Goal: Information Seeking & Learning: Learn about a topic

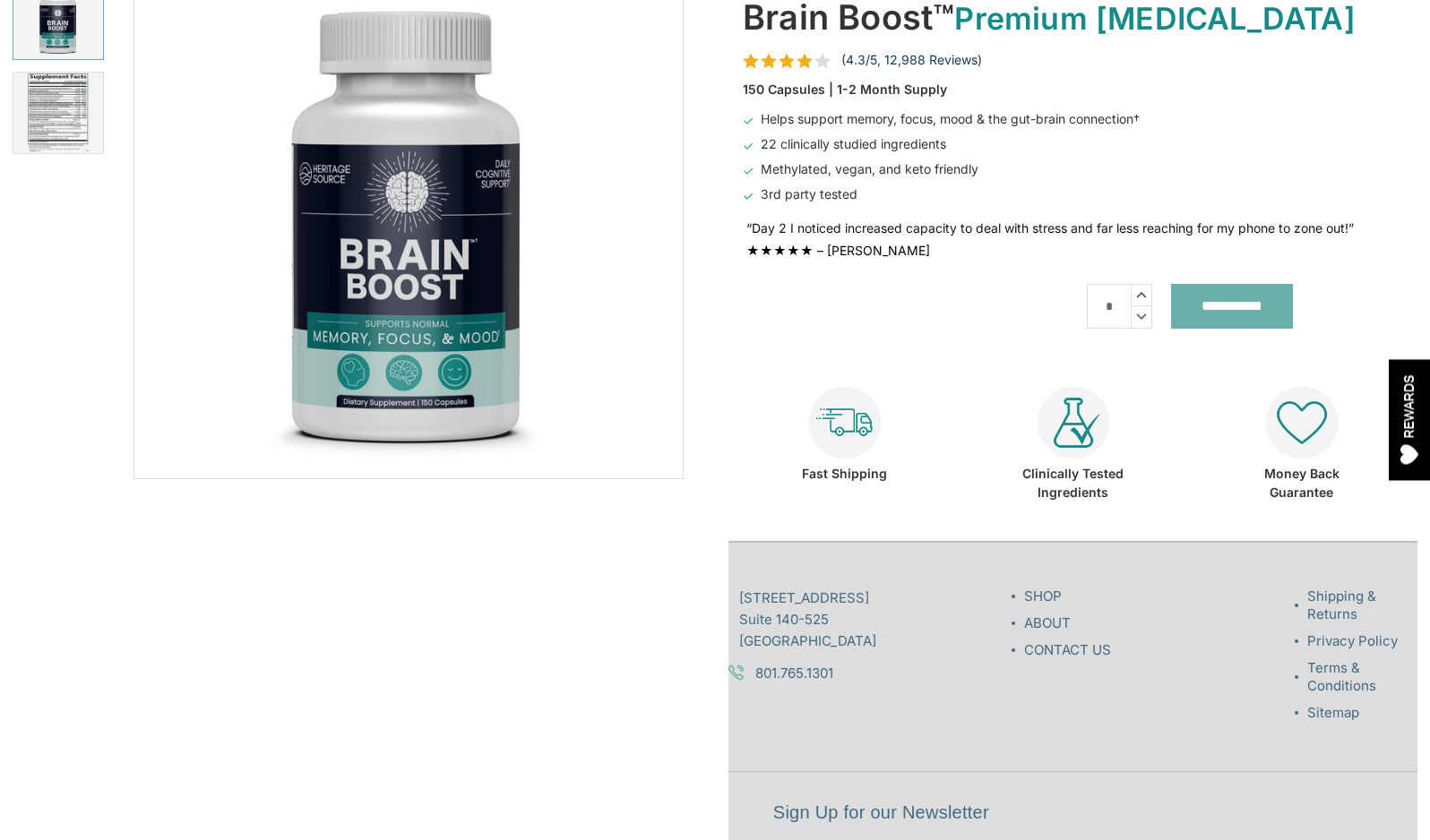
scroll to position [139, 0]
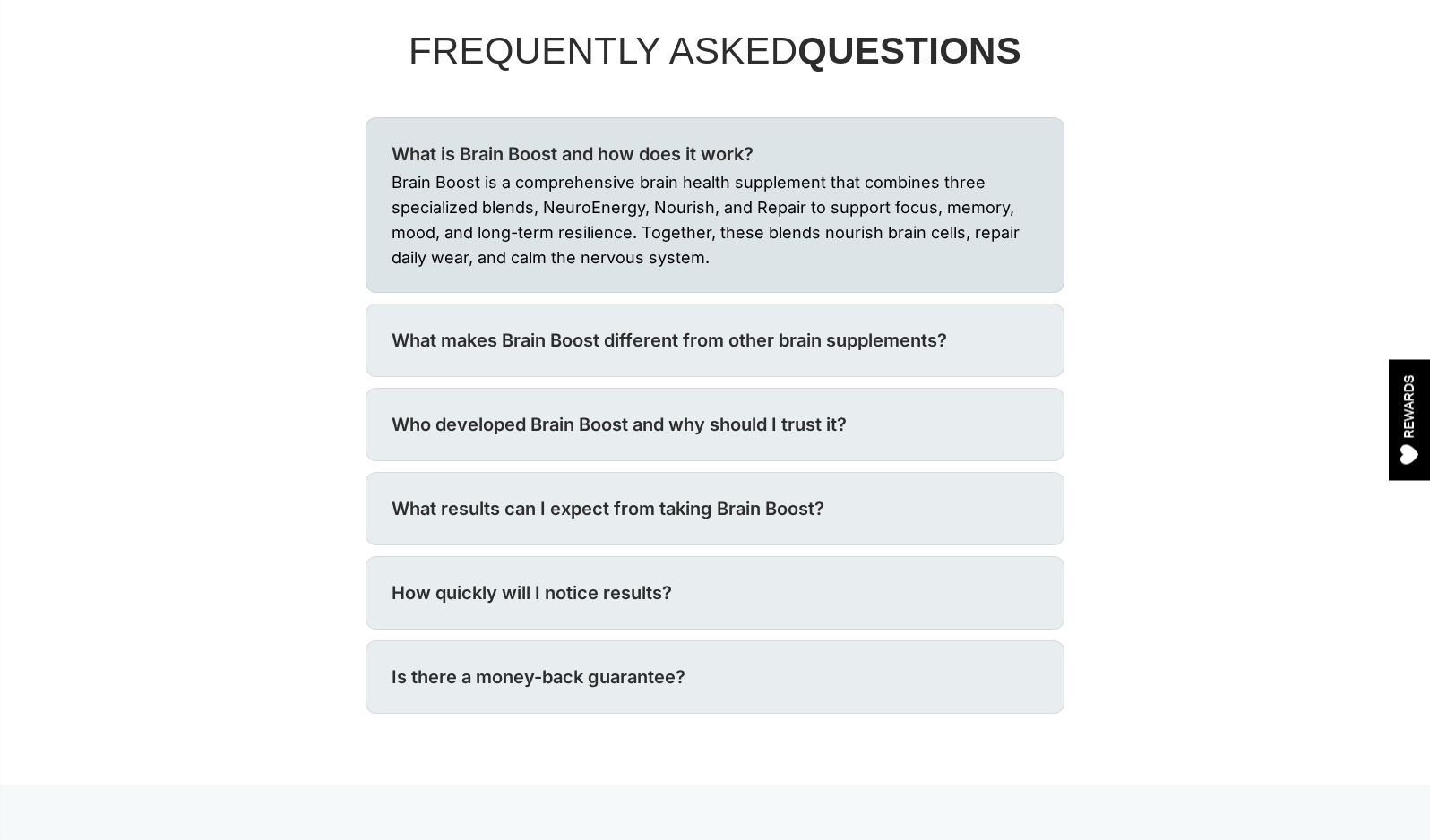
scroll to position [6611, 0]
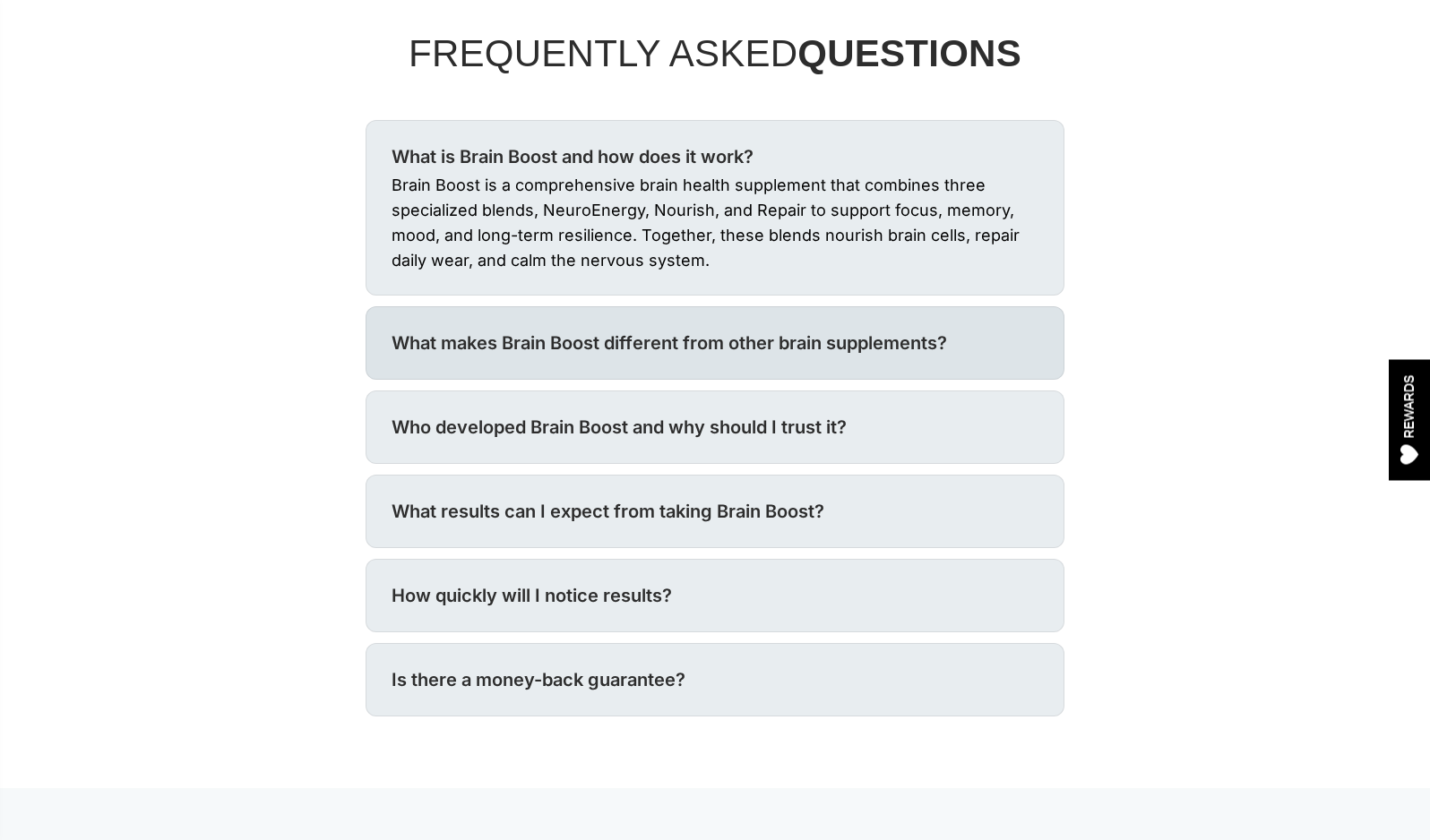
click at [569, 331] on div "What makes Brain Boost different from other brain supplements?" at bounding box center [715, 343] width 647 height 29
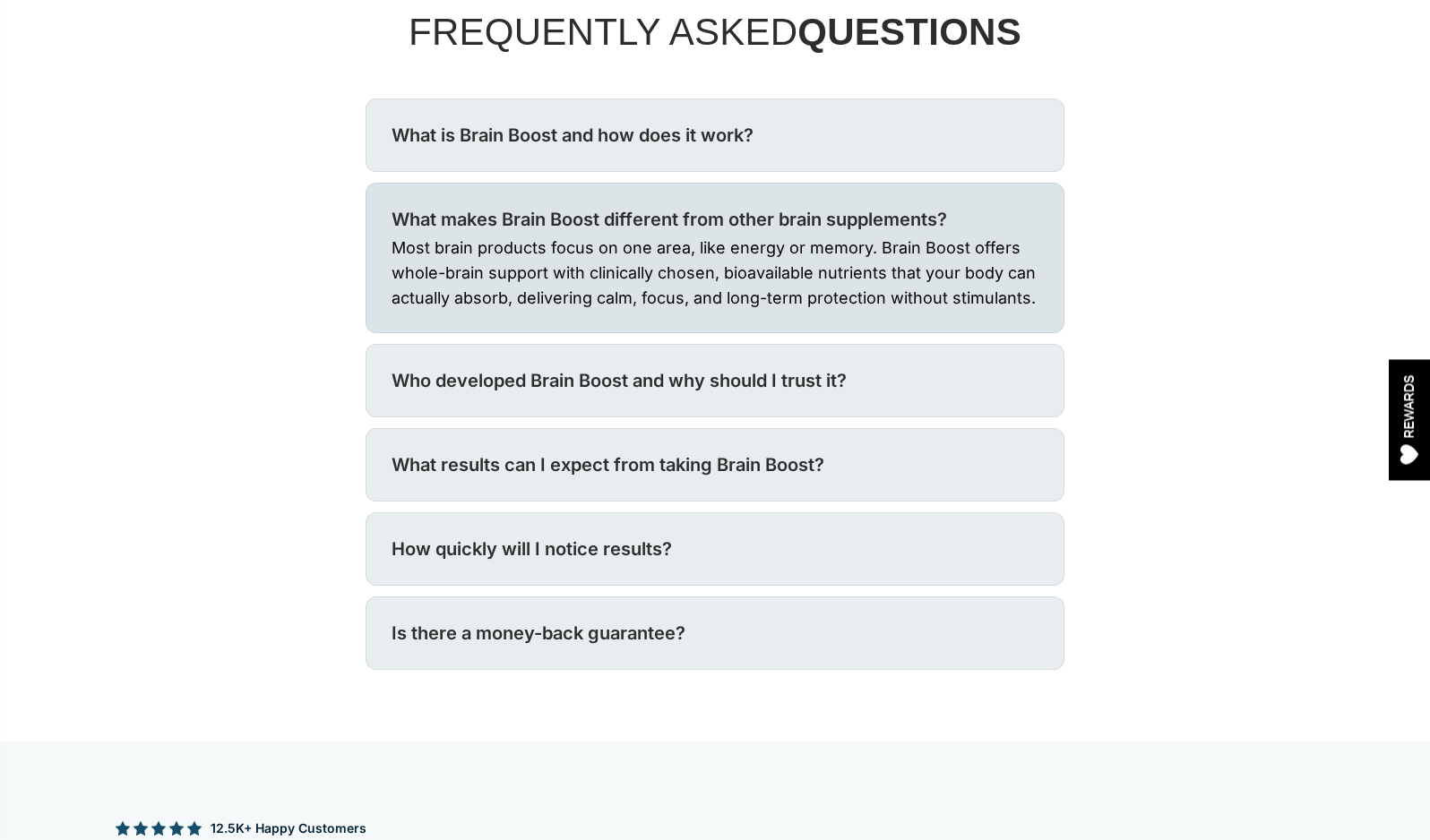
scroll to position [6634, 0]
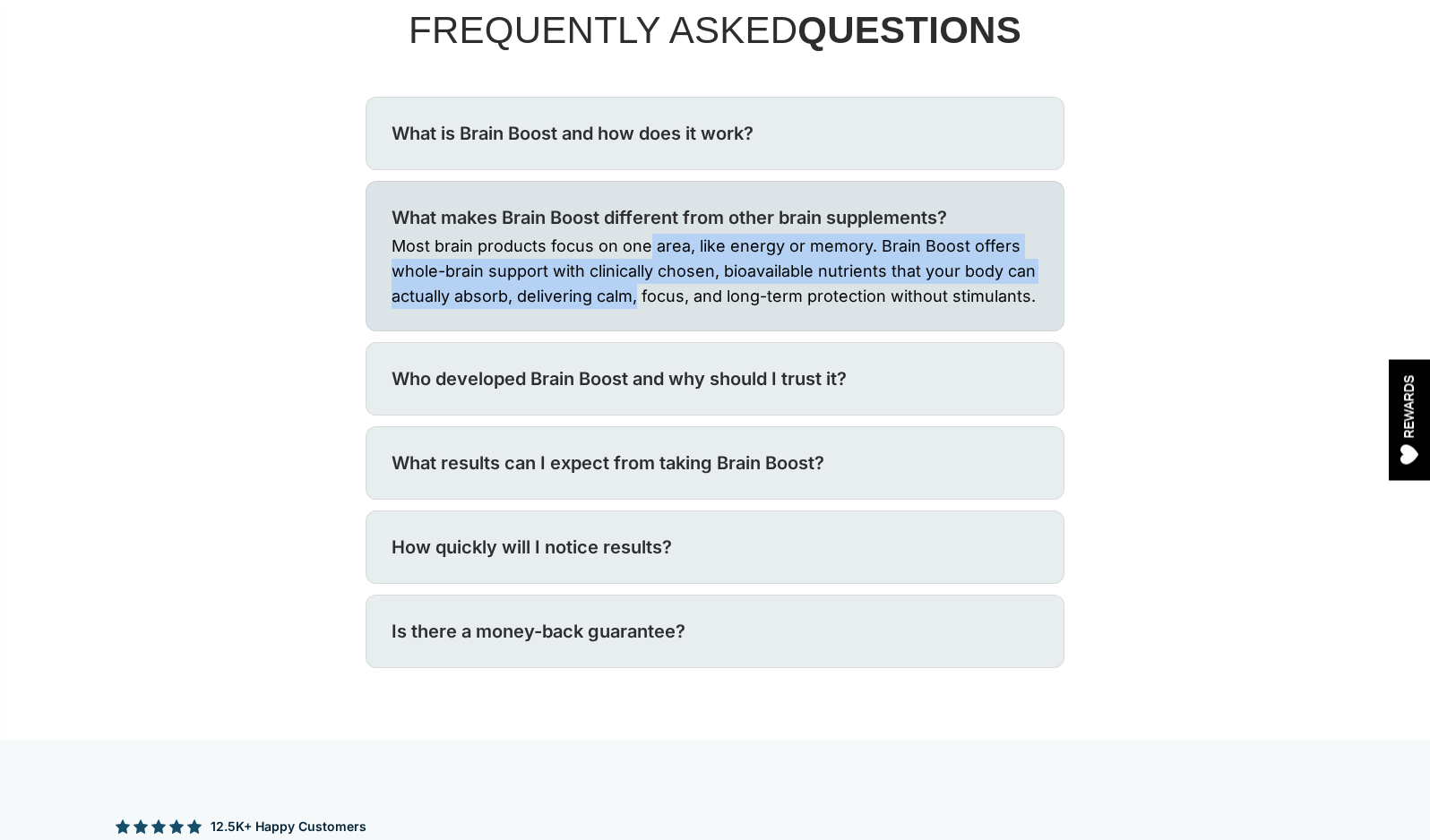
drag, startPoint x: 645, startPoint y: 221, endPoint x: 634, endPoint y: 261, distance: 41.5
click at [635, 262] on p "Most brain products focus on one area, like energy or memory. Brain Boost offer…" at bounding box center [715, 270] width 647 height 77
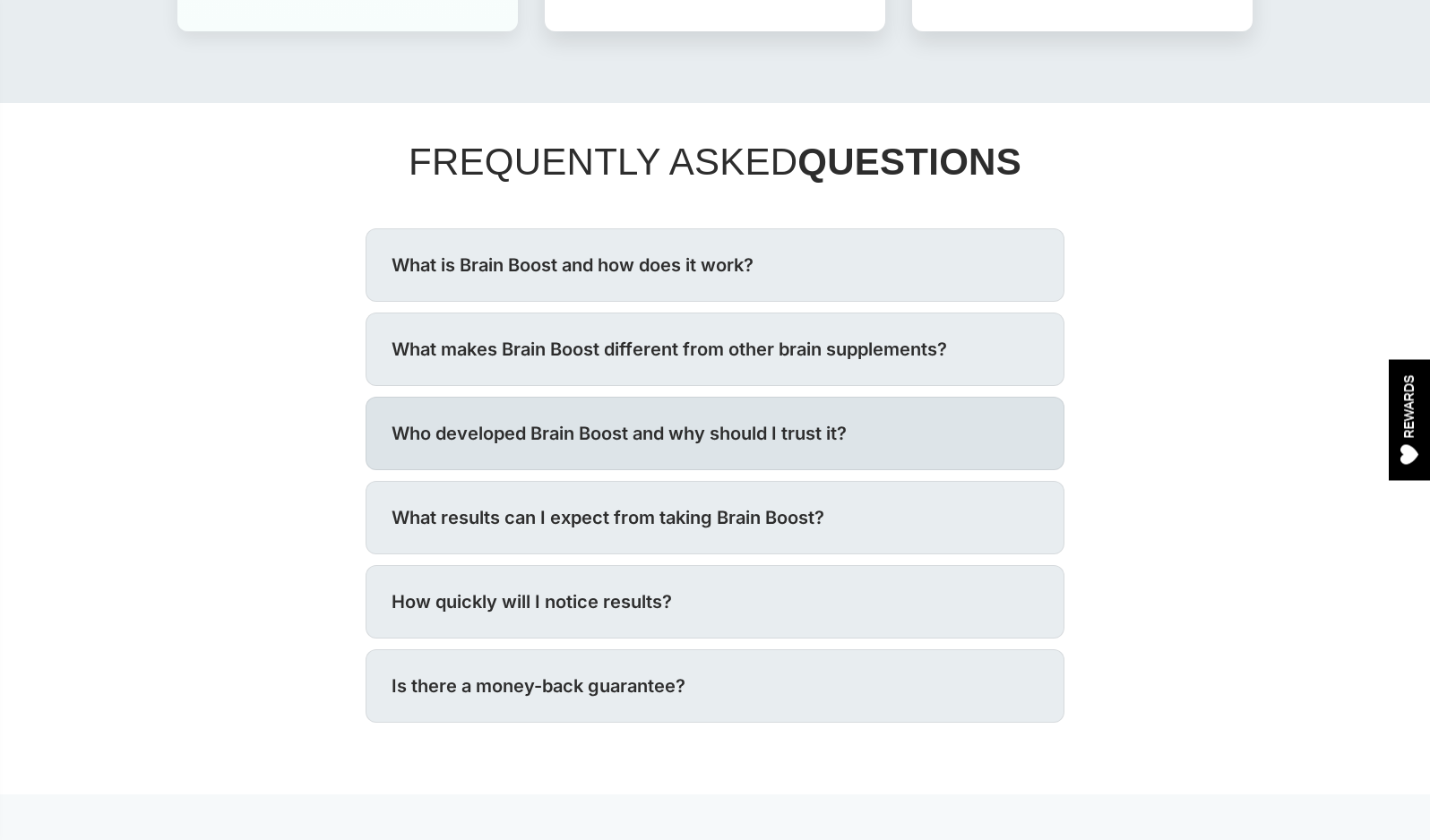
scroll to position [6500, 0]
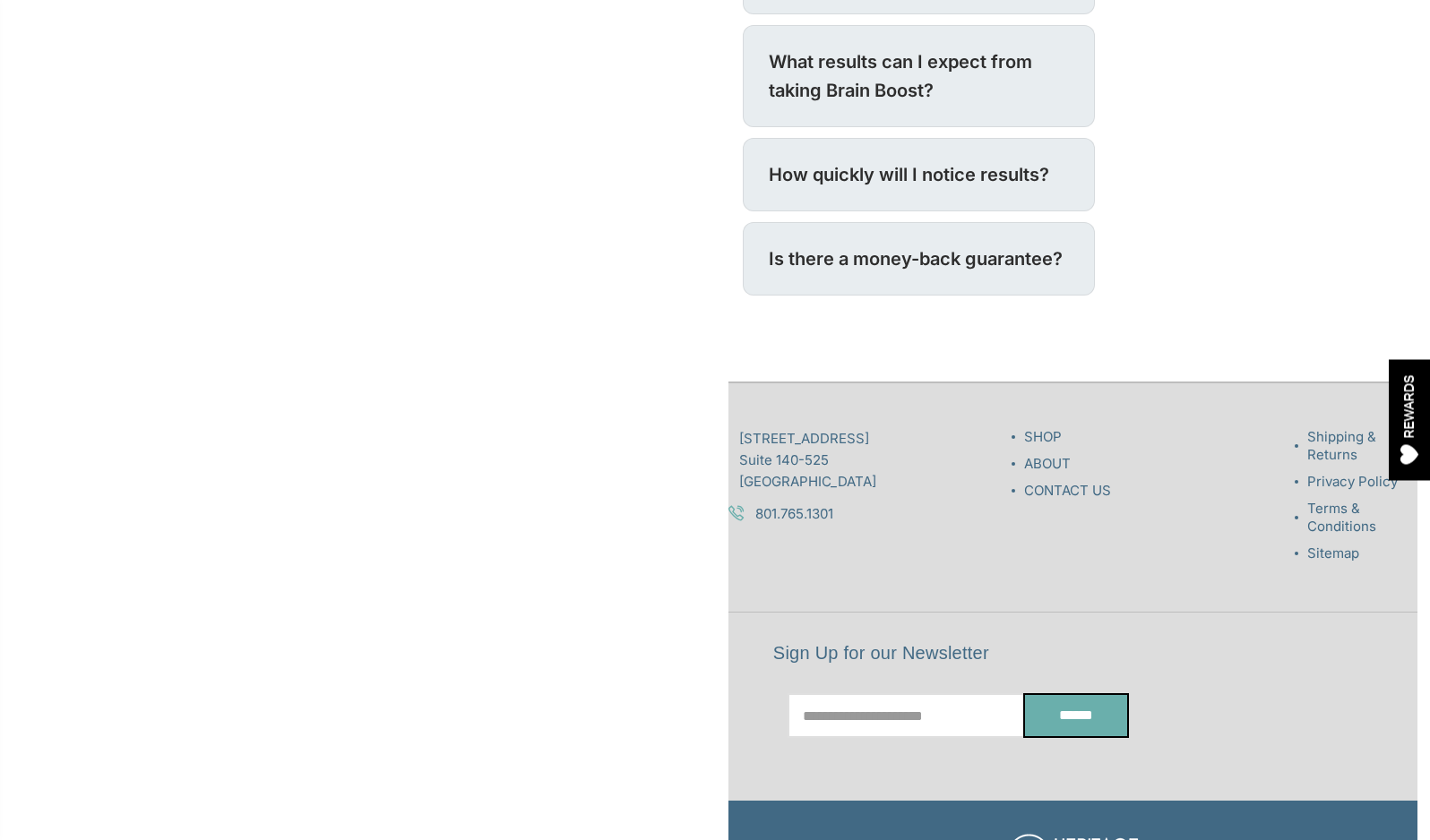
scroll to position [1388, 0]
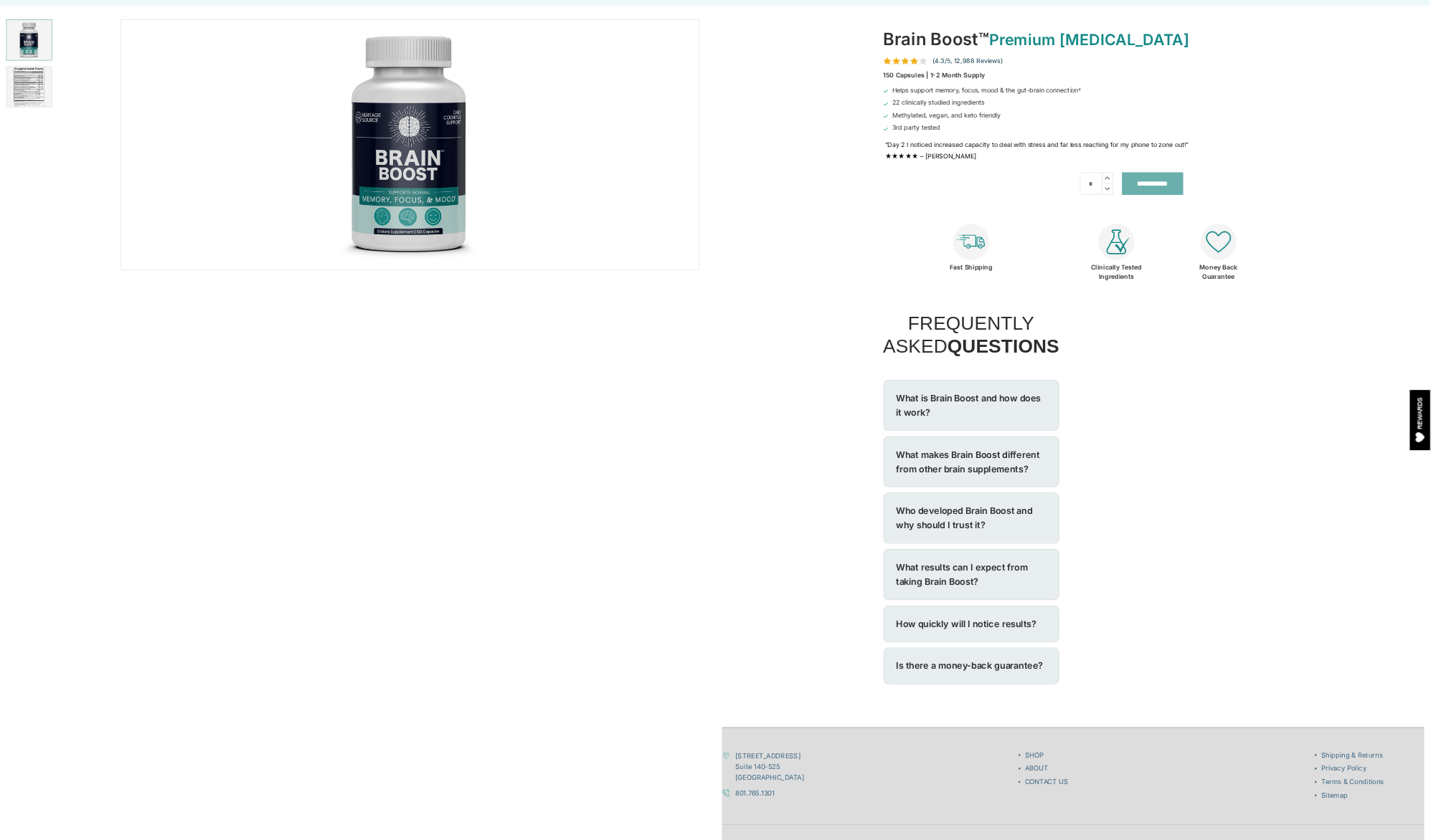
scroll to position [0, 0]
